Goal: Ask a question

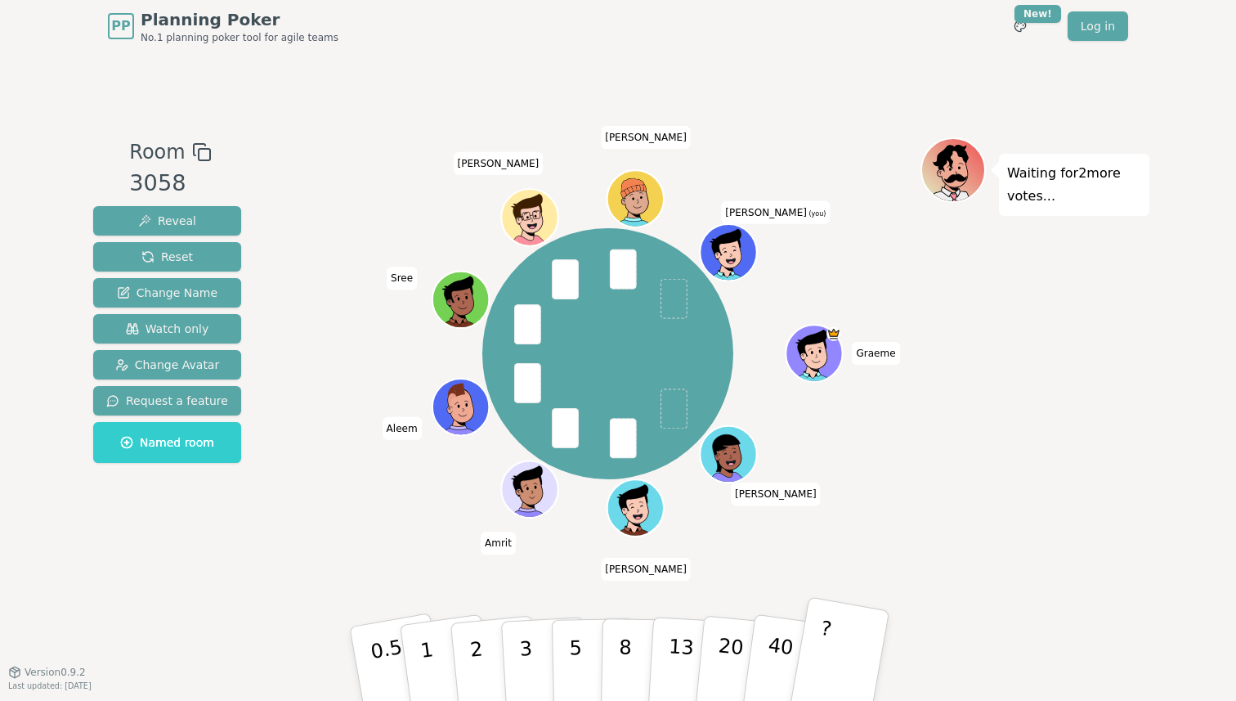
click at [834, 646] on button "?" at bounding box center [839, 663] width 102 height 135
click at [847, 638] on button "?" at bounding box center [839, 663] width 102 height 135
click at [838, 657] on button "?" at bounding box center [839, 663] width 102 height 135
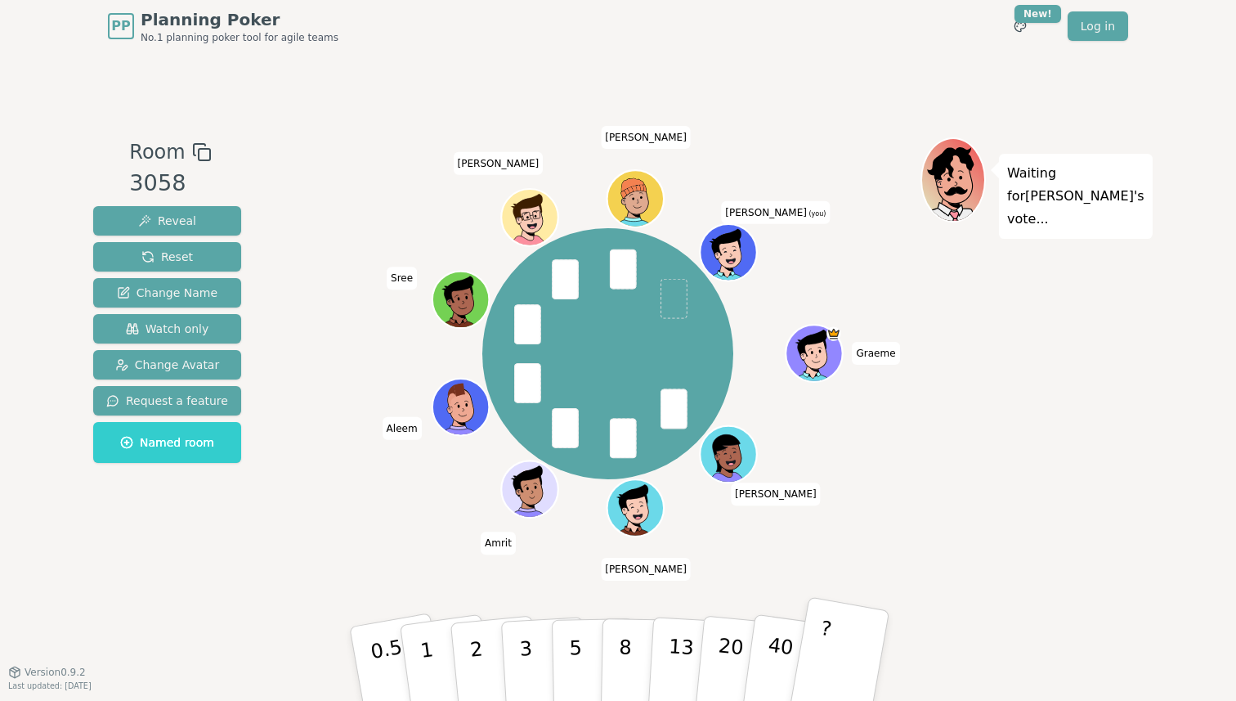
click at [822, 647] on p "?" at bounding box center [820, 660] width 25 height 89
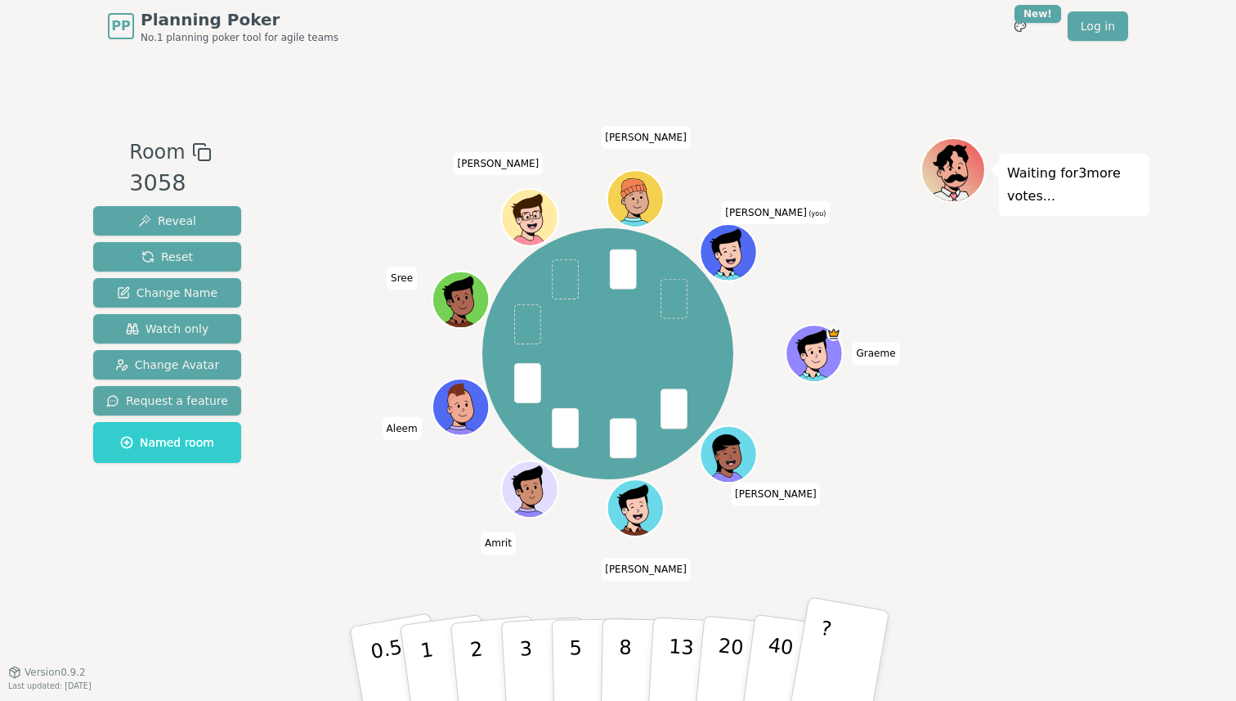
click at [834, 636] on button "?" at bounding box center [839, 663] width 102 height 135
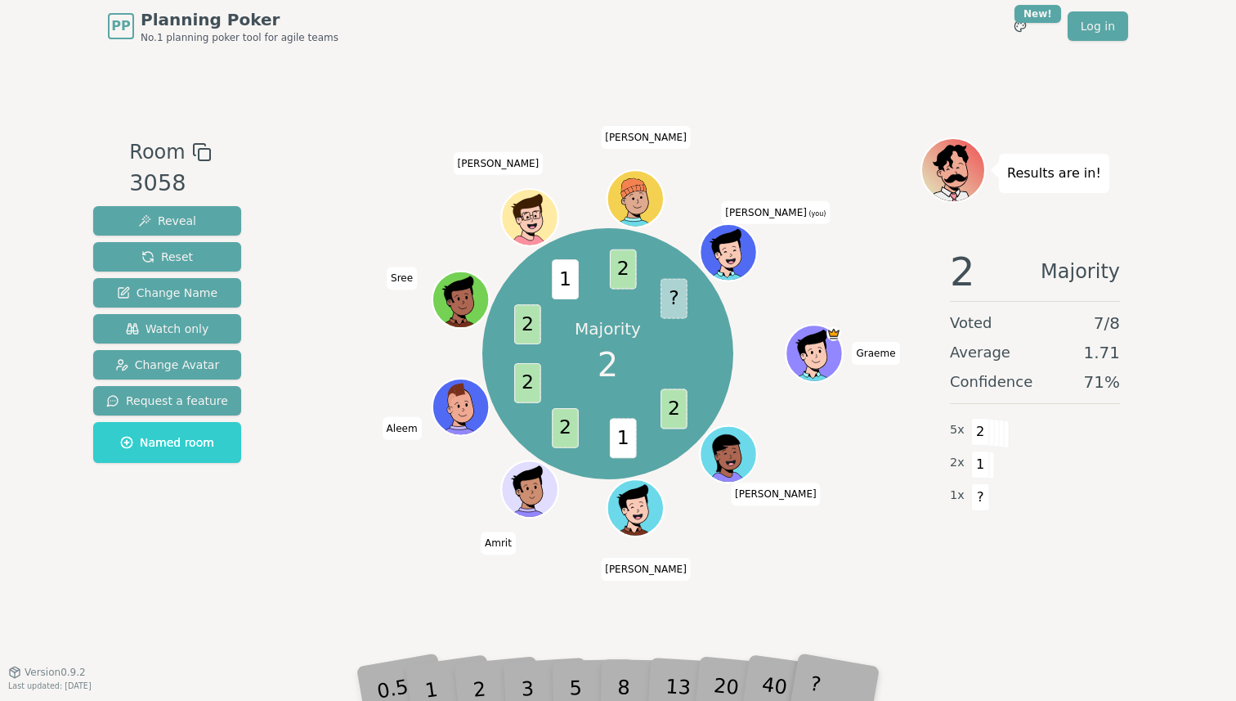
click at [466, 649] on div "1" at bounding box center [447, 663] width 56 height 63
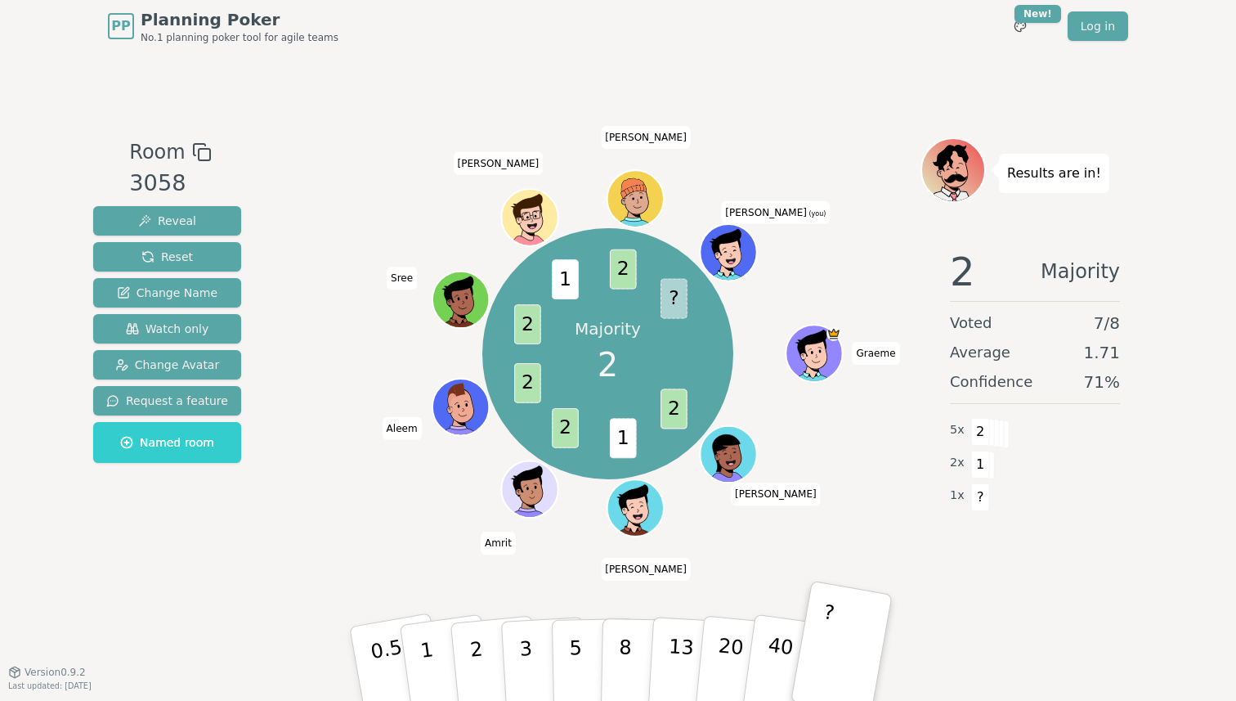
click at [965, 589] on div "Room 3058 Reveal Reset Change Name Watch only Change Avatar Request a feature N…" at bounding box center [618, 361] width 1063 height 619
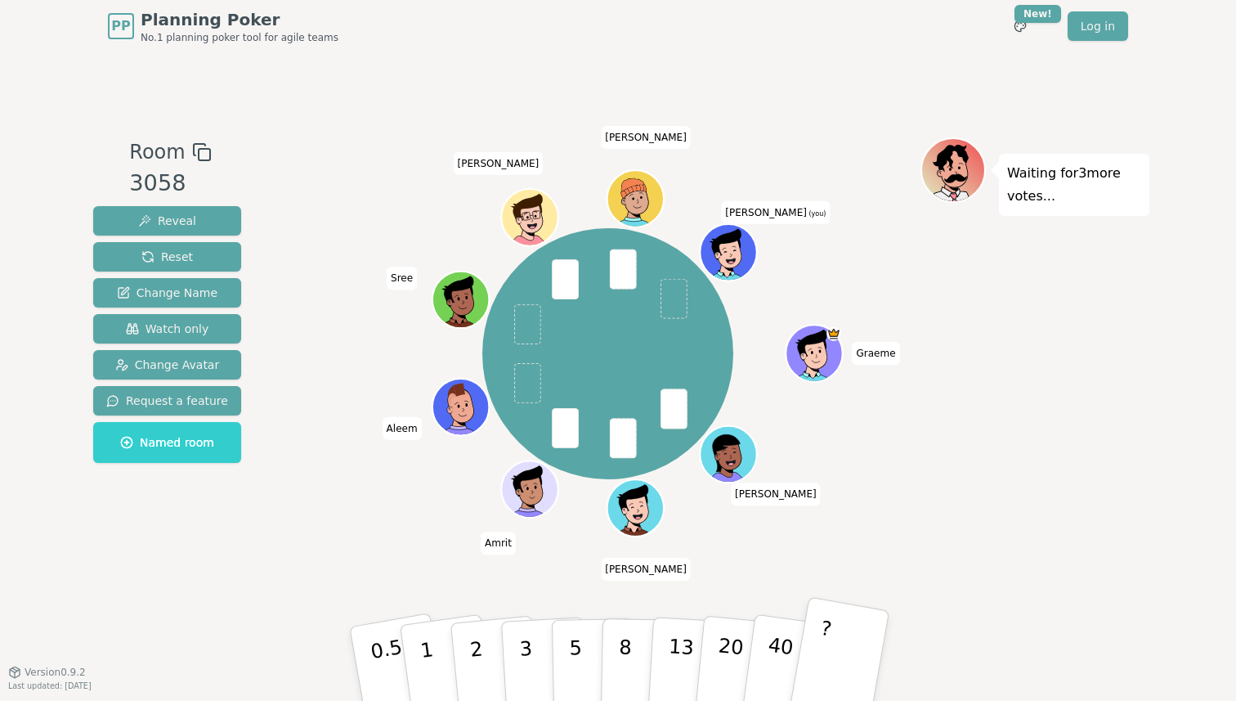
click at [858, 649] on button "?" at bounding box center [839, 663] width 102 height 135
click at [858, 655] on button "?" at bounding box center [839, 663] width 102 height 135
click at [842, 645] on button "?" at bounding box center [839, 663] width 102 height 135
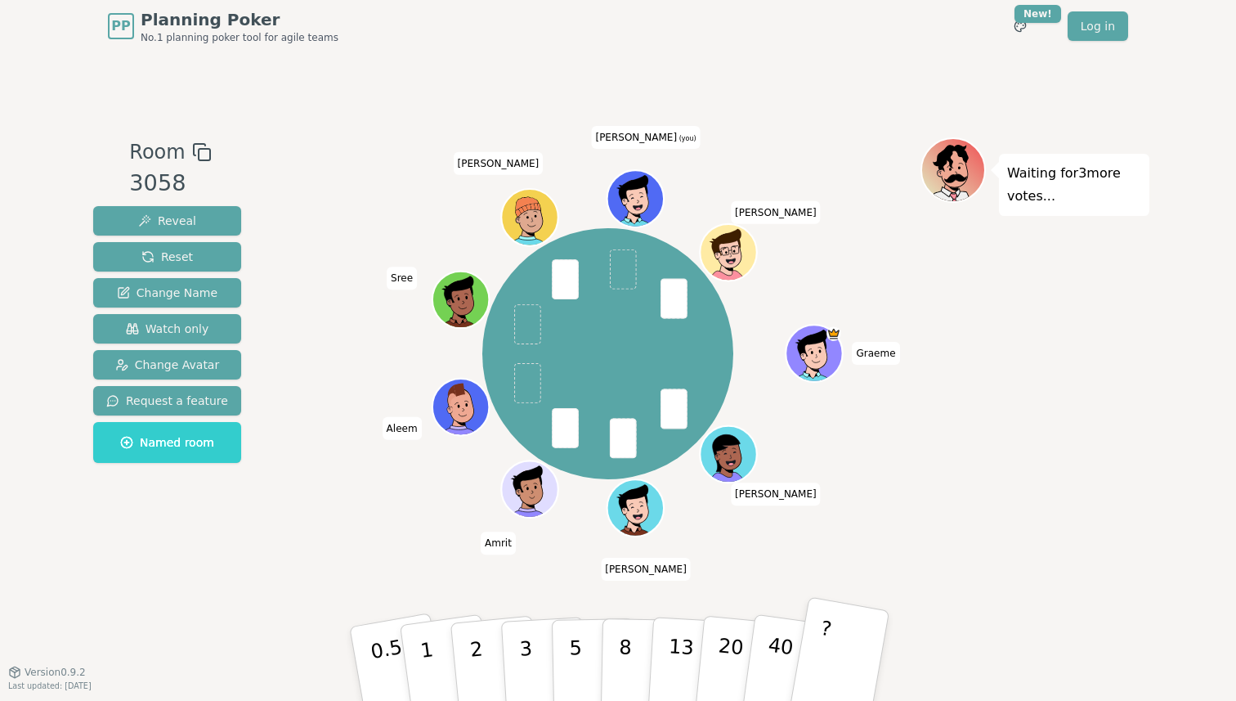
click at [842, 645] on button "?" at bounding box center [839, 663] width 102 height 135
drag, startPoint x: 830, startPoint y: 639, endPoint x: 839, endPoint y: 633, distance: 11.1
click at [835, 638] on button "?" at bounding box center [839, 663] width 102 height 135
